Goal: Check status: Check status

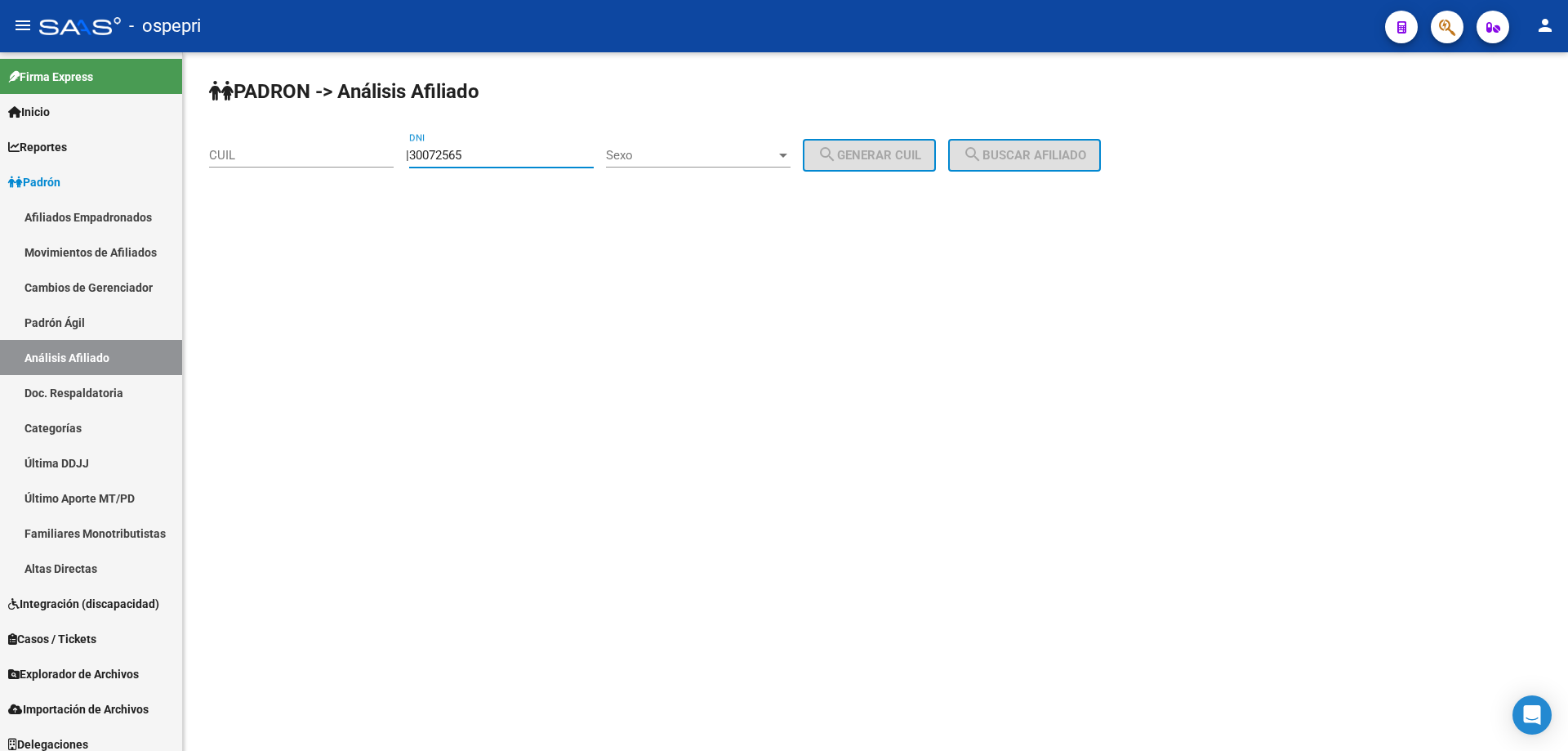
type input "30072565"
click at [725, 155] on span "Sexo" at bounding box center [691, 156] width 170 height 15
click at [720, 160] on span "Masculino" at bounding box center [716, 156] width 184 height 37
click at [916, 165] on button "search Generar CUIL" at bounding box center [869, 155] width 133 height 32
type input "20-30072565-2"
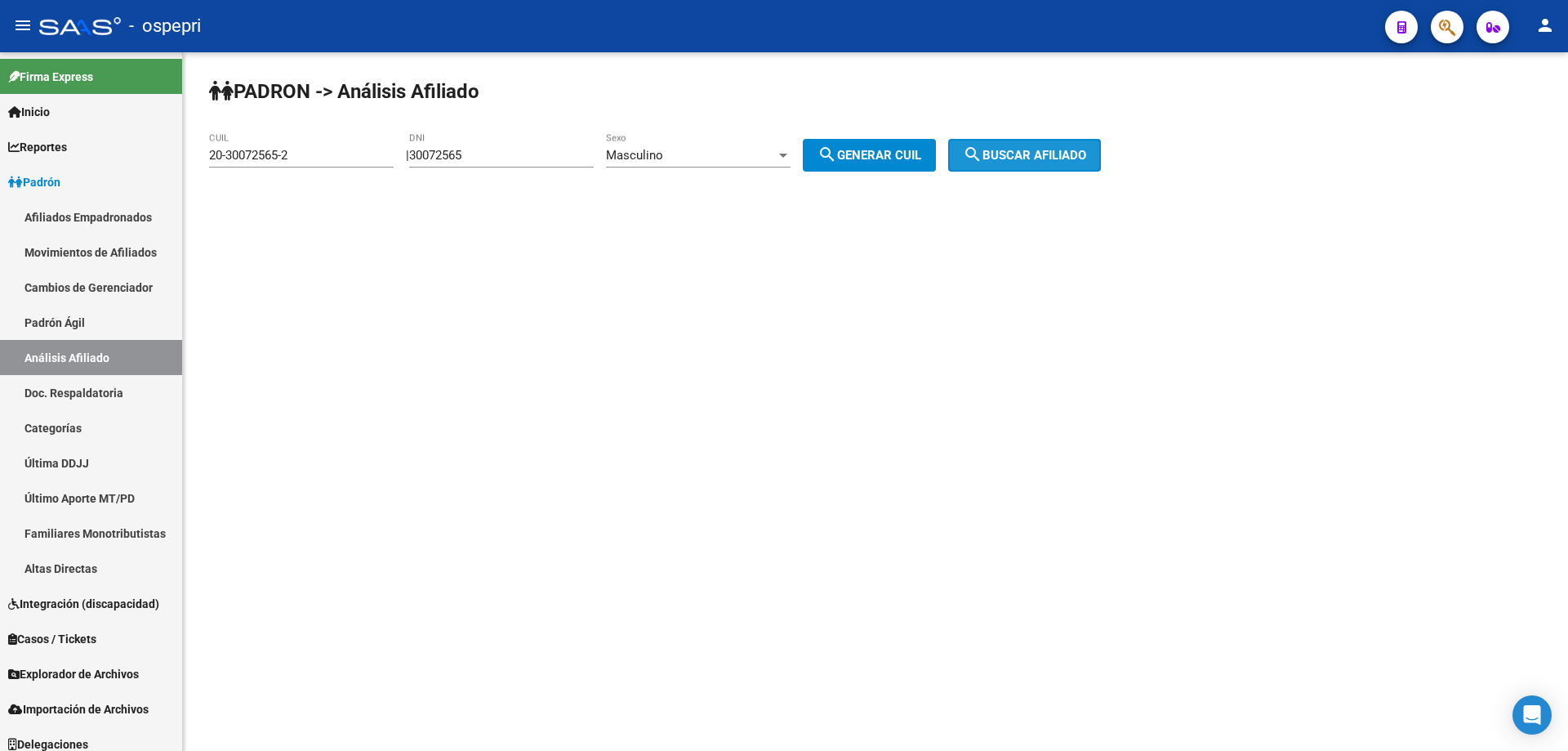
click at [1044, 156] on span "search Buscar afiliado" at bounding box center [1024, 156] width 123 height 15
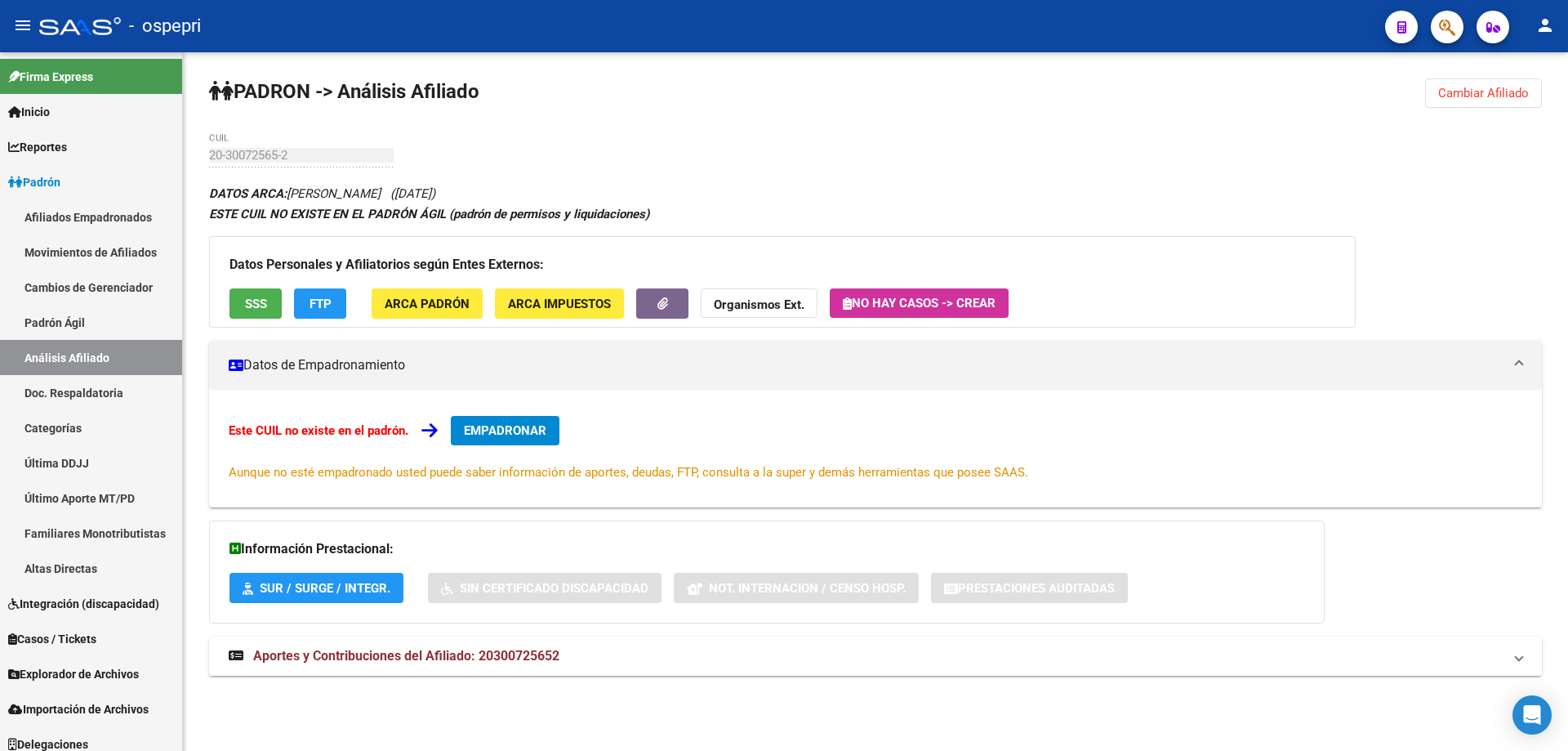
click at [482, 656] on span "Aportes y Contribuciones del Afiliado: 20300725652" at bounding box center [406, 656] width 306 height 16
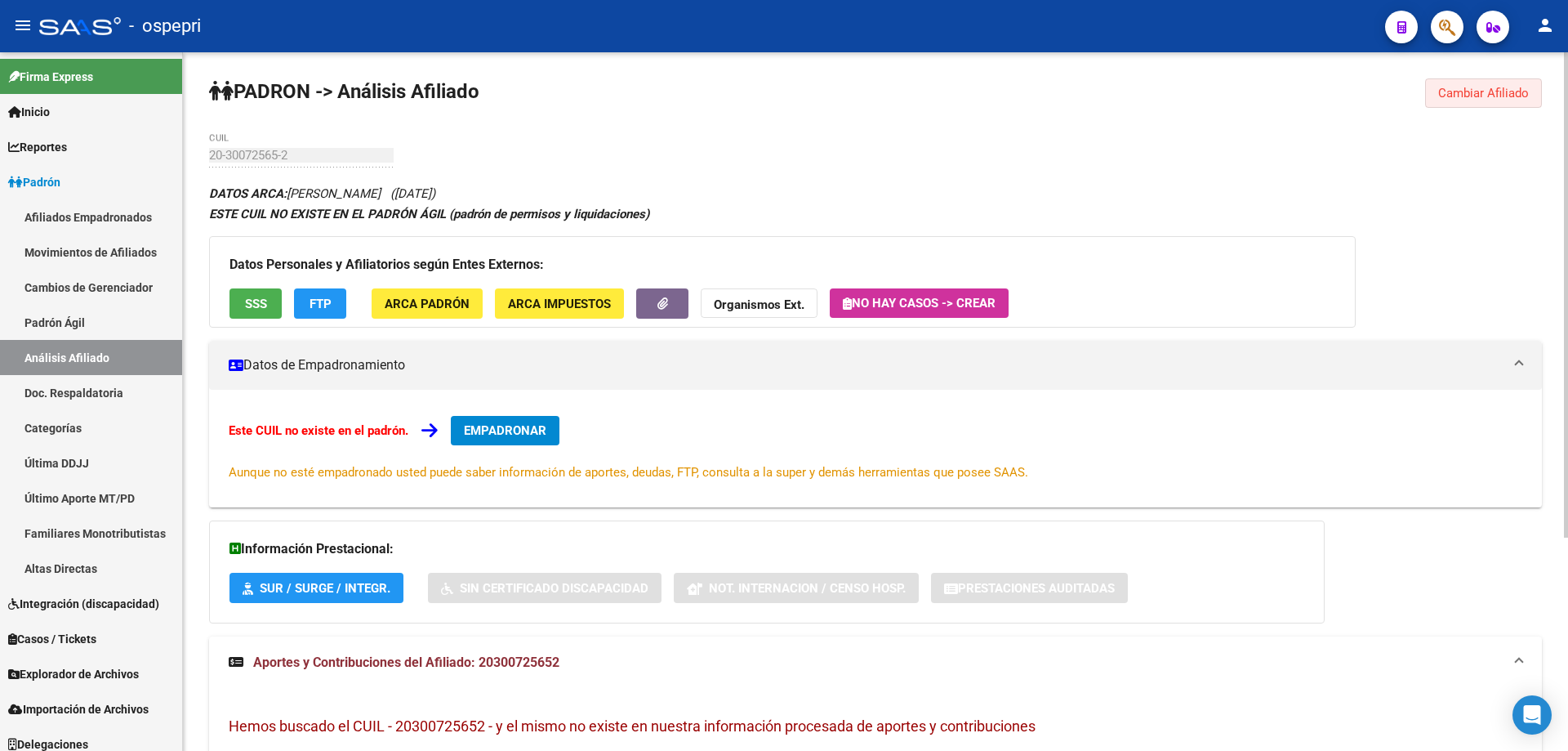
click at [1512, 86] on span "Cambiar Afiliado" at bounding box center [1484, 94] width 91 height 15
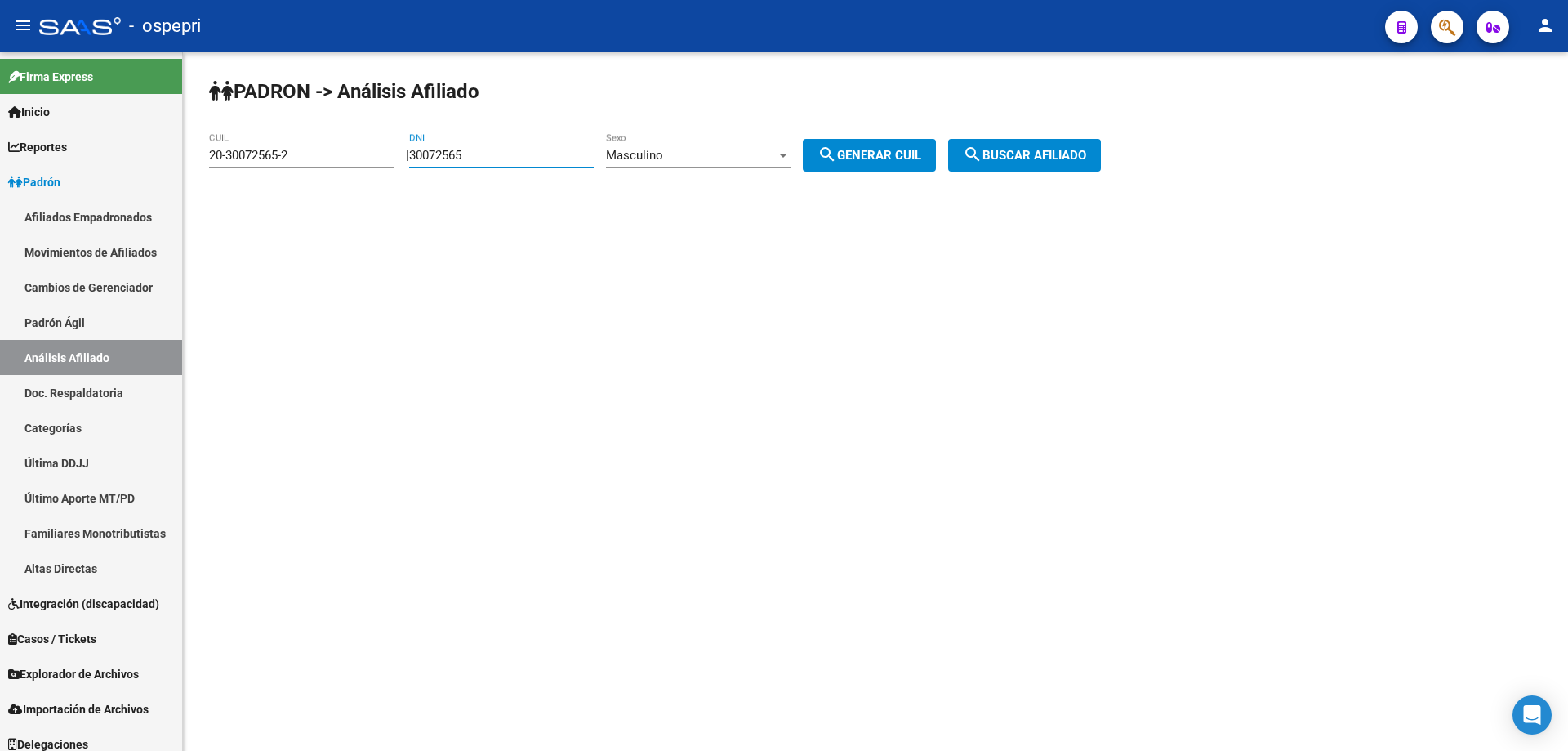
click at [460, 154] on input "30072565" at bounding box center [501, 156] width 184 height 15
paste input "29682524"
type input "29682524"
click at [882, 159] on span "search Generar CUIL" at bounding box center [869, 156] width 104 height 15
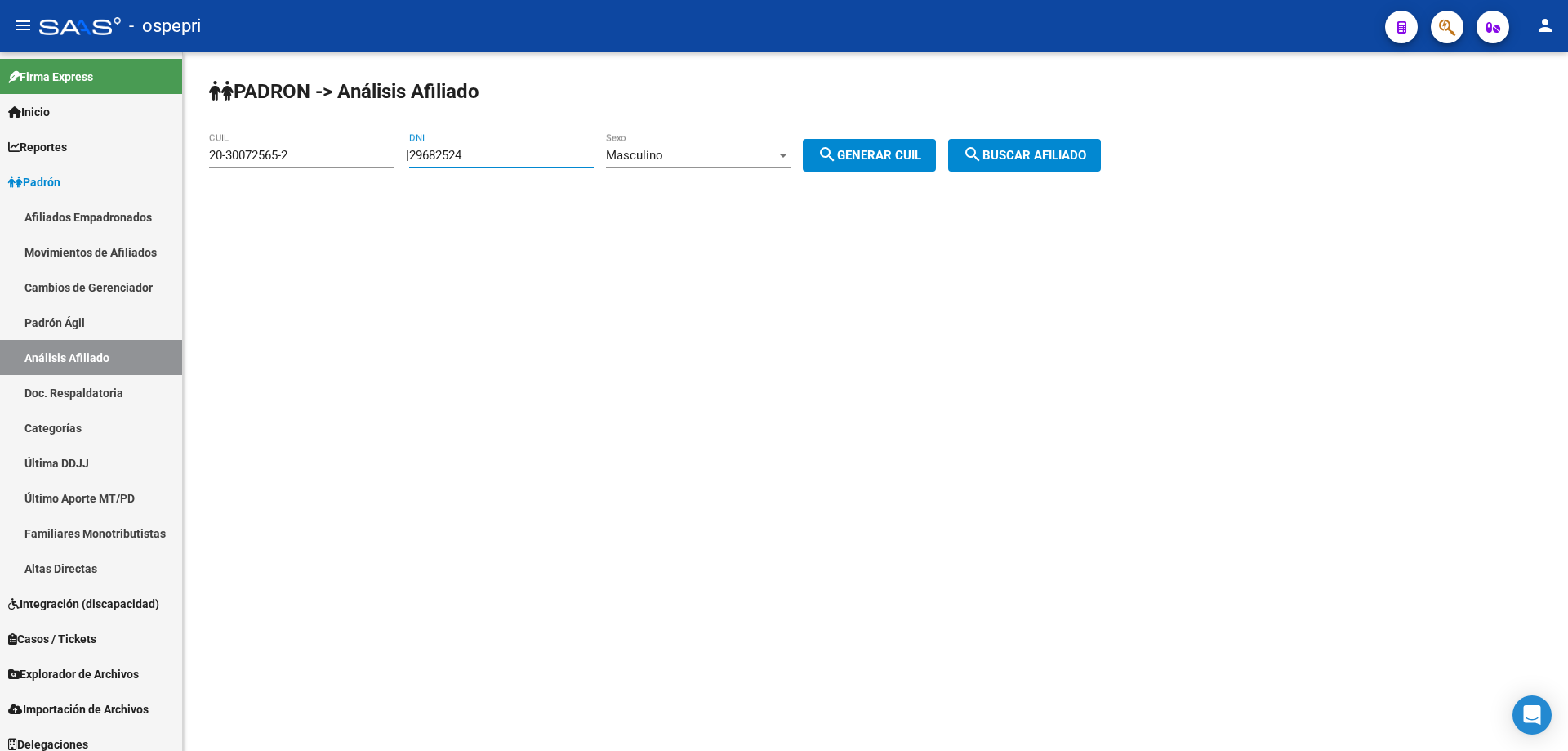
type input "20-29682524-8"
click at [1016, 150] on span "search Buscar afiliado" at bounding box center [1024, 156] width 123 height 15
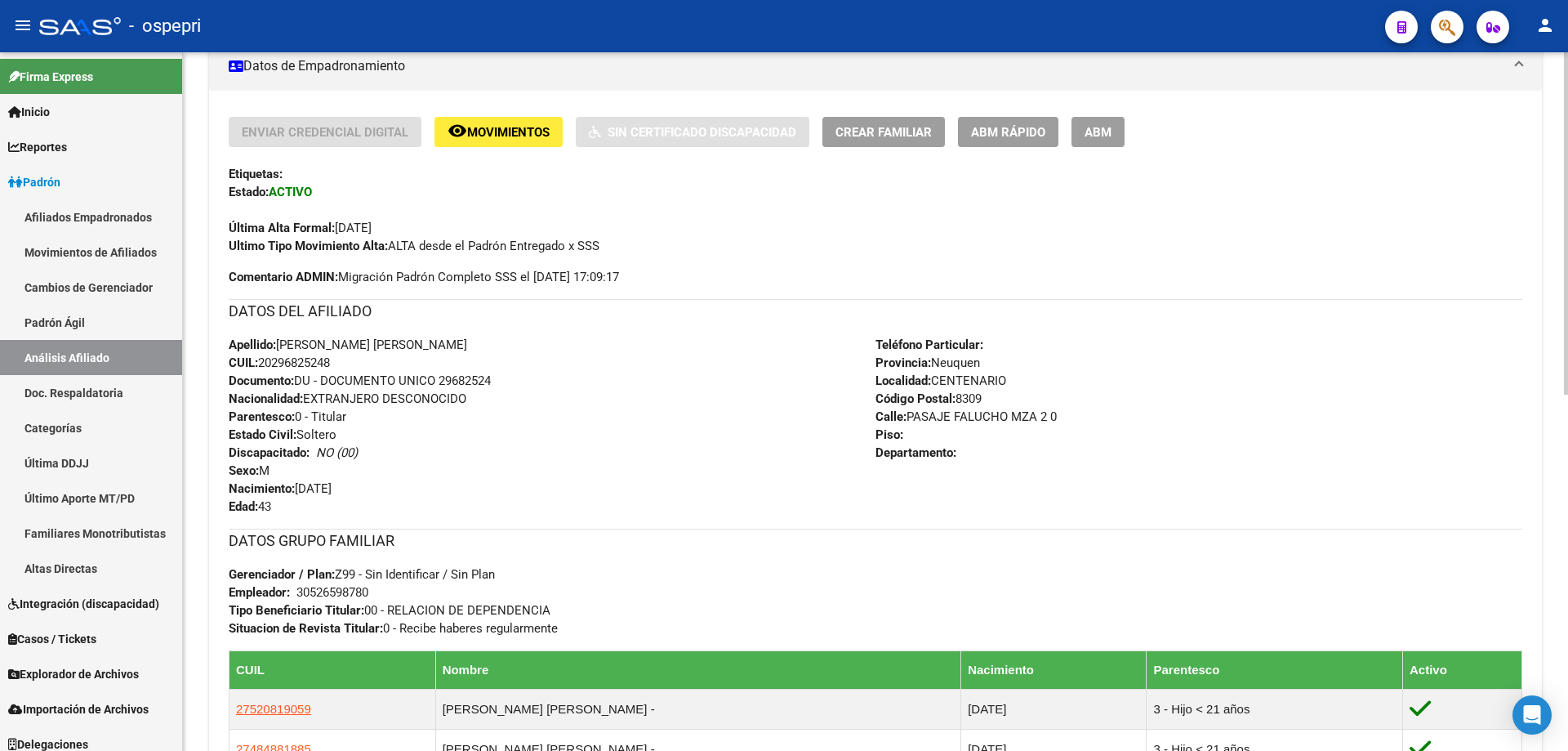
scroll to position [725, 0]
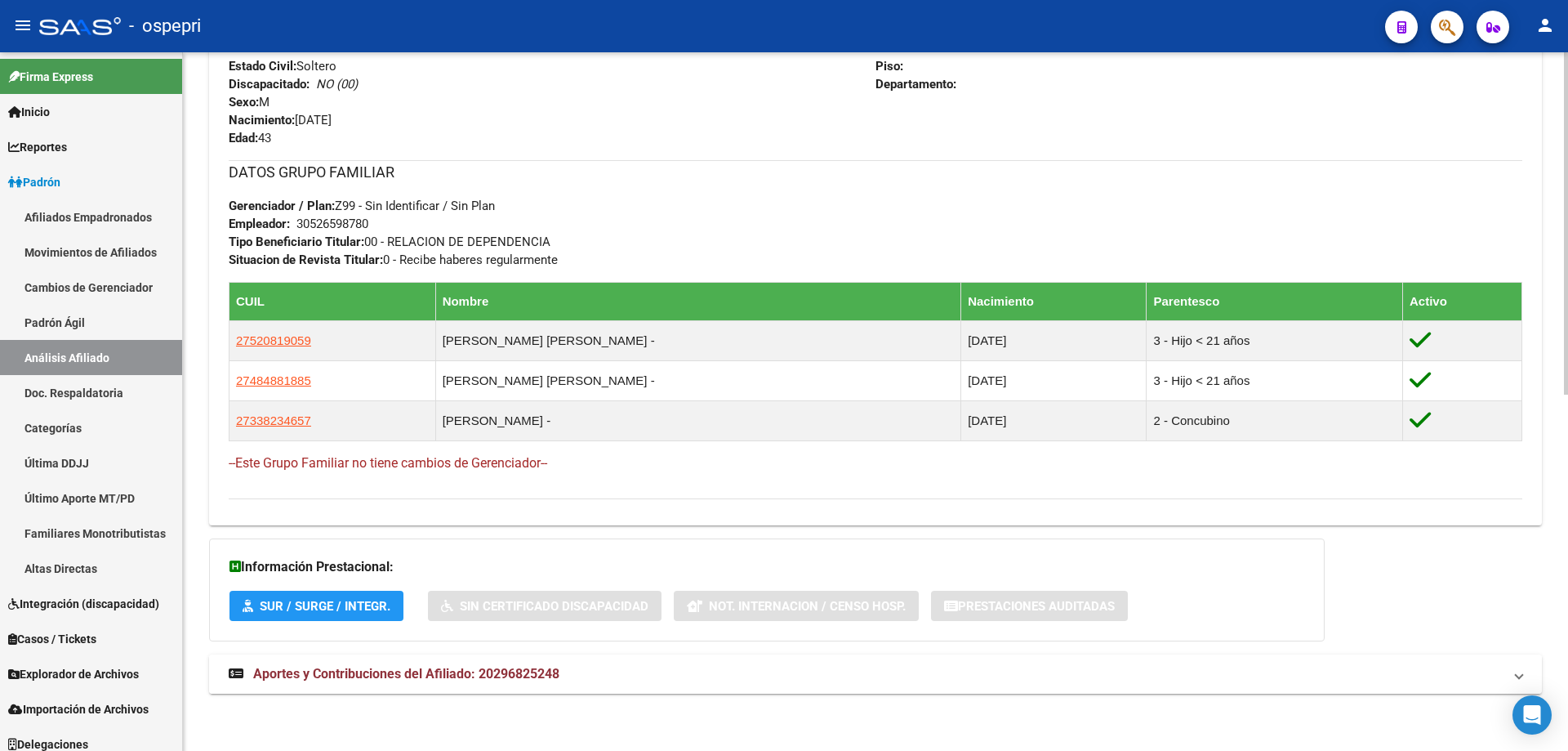
click at [461, 670] on span "Aportes y Contribuciones del Afiliado: 20296825248" at bounding box center [406, 673] width 306 height 16
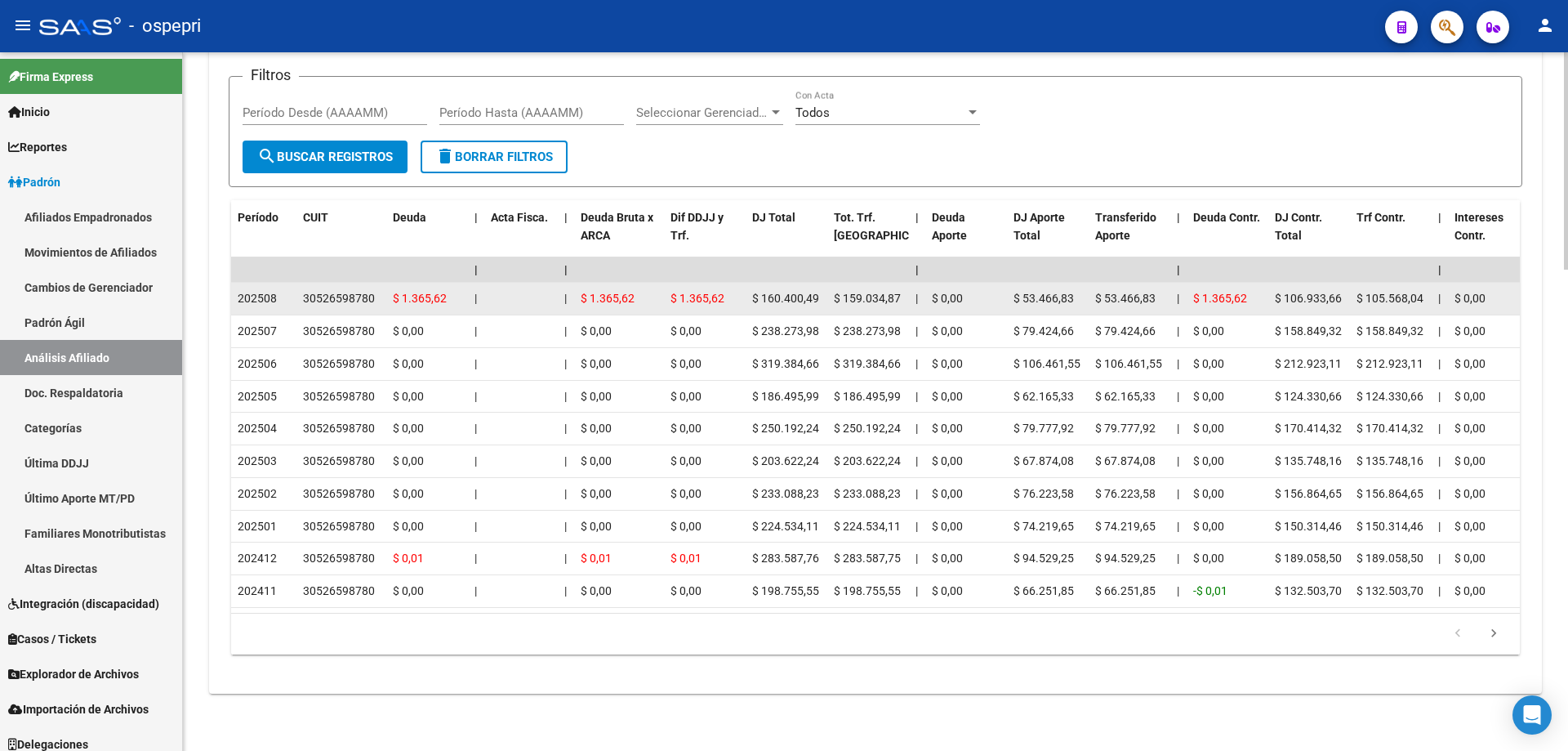
click at [350, 289] on div "30526598780" at bounding box center [339, 298] width 72 height 19
